Goal: Communication & Community: Participate in discussion

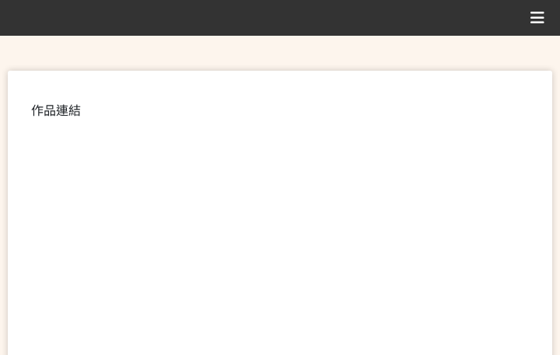
scroll to position [311, 0]
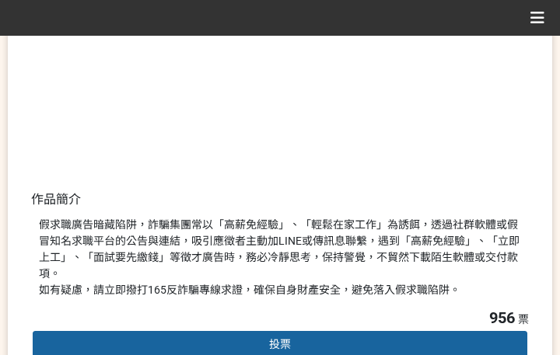
click at [230, 330] on div "投票" at bounding box center [280, 345] width 498 height 31
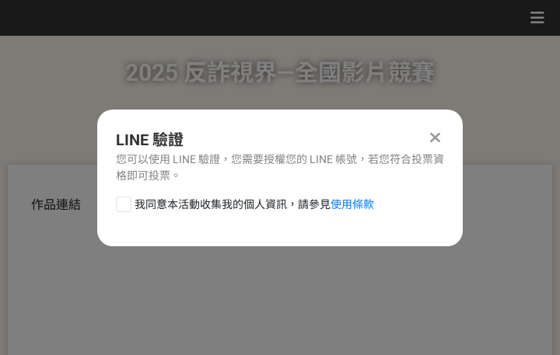
scroll to position [0, 0]
click at [230, 201] on span "我同意本活動收集我的個人資訊，請參見 使用條款" at bounding box center [254, 205] width 239 height 16
click at [127, 201] on input "我同意本活動收集我的個人資訊，請參見 使用條款" at bounding box center [122, 204] width 10 height 10
checkbox input "false"
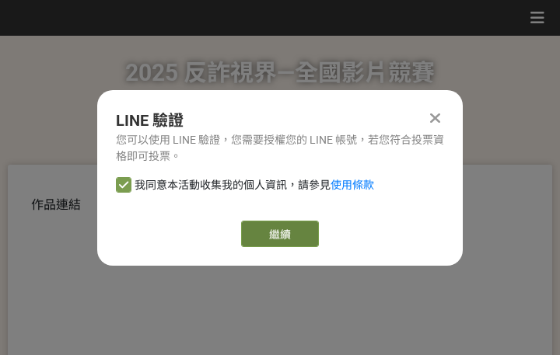
click at [289, 232] on link "繼續" at bounding box center [280, 234] width 78 height 26
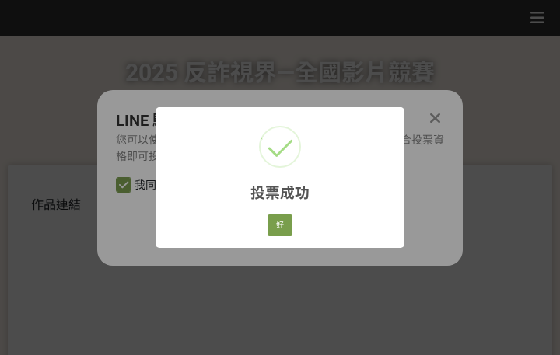
click at [292, 228] on div "好 Cancel" at bounding box center [280, 225] width 30 height 26
drag, startPoint x: 276, startPoint y: 224, endPoint x: 394, endPoint y: 288, distance: 134.3
click at [276, 224] on button "好" at bounding box center [279, 226] width 25 height 22
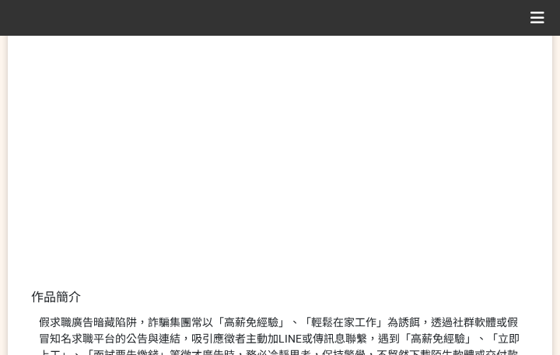
scroll to position [268, 0]
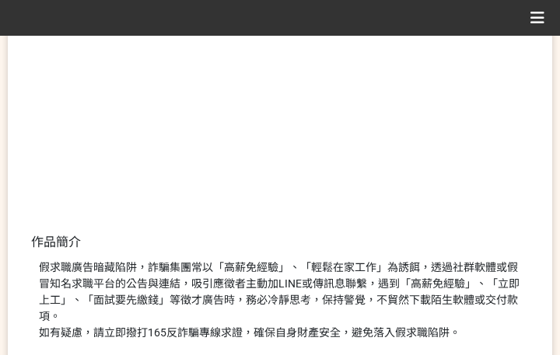
drag, startPoint x: 332, startPoint y: 260, endPoint x: 341, endPoint y: 260, distance: 8.6
click at [333, 260] on div "假求職廣告暗藏陷阱，詐騙集團常以「高薪免經驗」、「輕鬆在家工作」為誘餌，透過社群軟體或假冒知名求職平台的公告與連結，吸引應徵者主動加LINE或傳訊息聯繫，遇到…" at bounding box center [280, 301] width 482 height 82
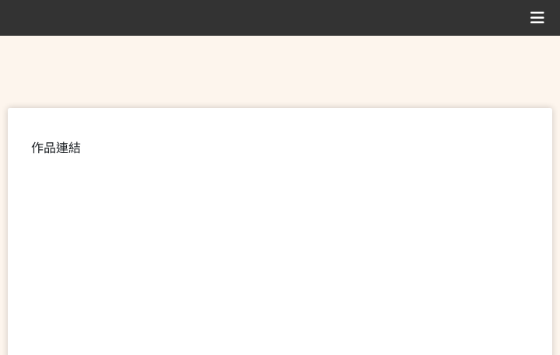
scroll to position [446, 0]
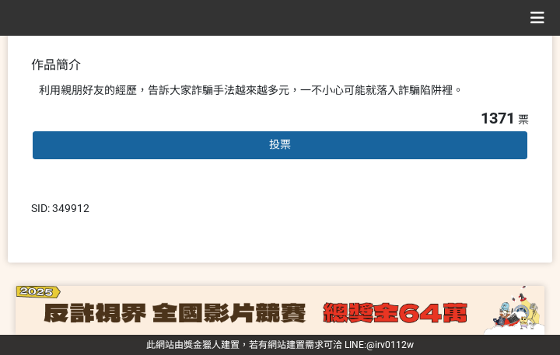
click at [259, 149] on div "投票" at bounding box center [280, 145] width 498 height 31
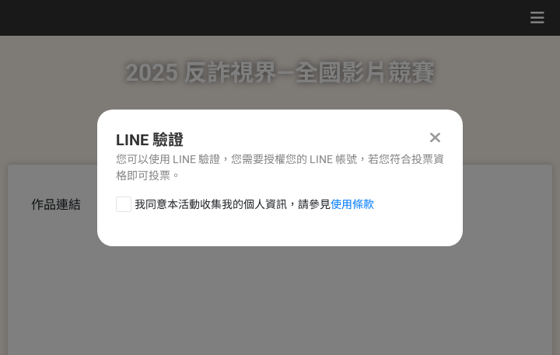
click at [173, 204] on span "我同意本活動收集我的個人資訊，請參見 使用條款" at bounding box center [254, 205] width 239 height 16
click at [127, 204] on input "我同意本活動收集我的個人資訊，請參見 使用條款" at bounding box center [122, 204] width 10 height 10
checkbox input "false"
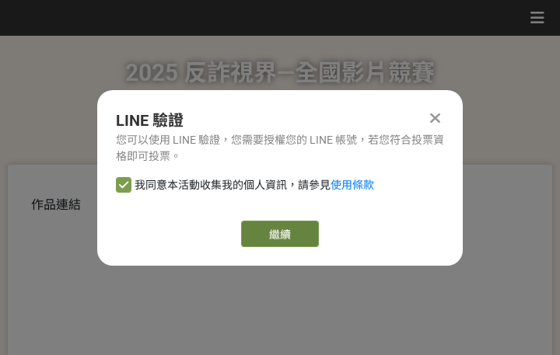
click at [267, 226] on link "繼續" at bounding box center [280, 234] width 78 height 26
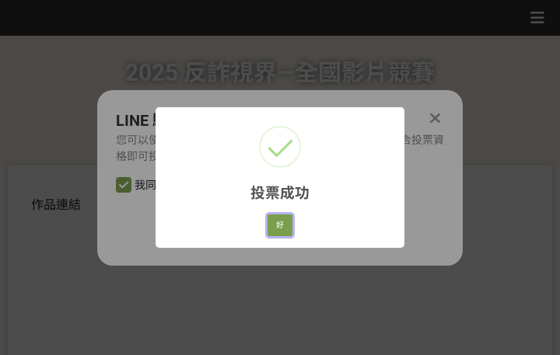
drag, startPoint x: 281, startPoint y: 224, endPoint x: 310, endPoint y: 220, distance: 29.8
click at [281, 224] on button "好" at bounding box center [279, 226] width 25 height 22
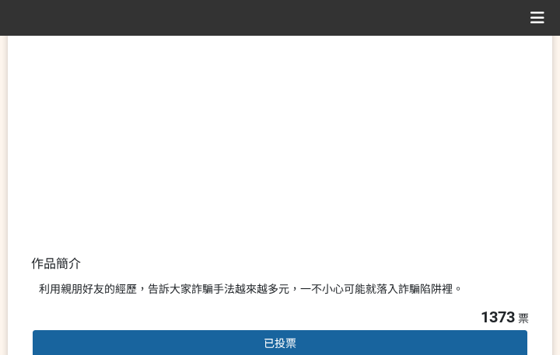
scroll to position [324, 0]
